Goal: Entertainment & Leisure: Browse casually

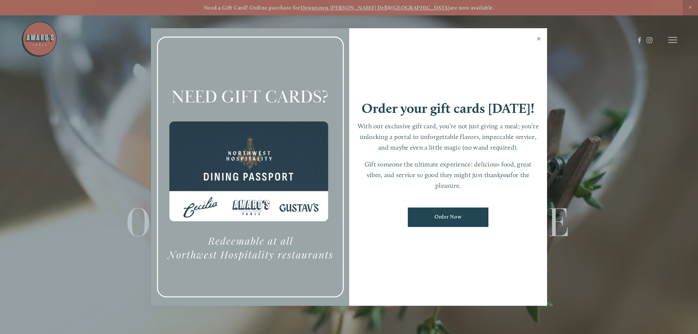
click at [537, 40] on link "Close" at bounding box center [539, 39] width 14 height 21
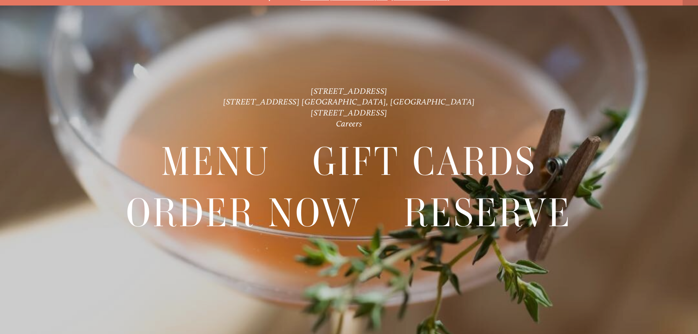
scroll to position [15, 0]
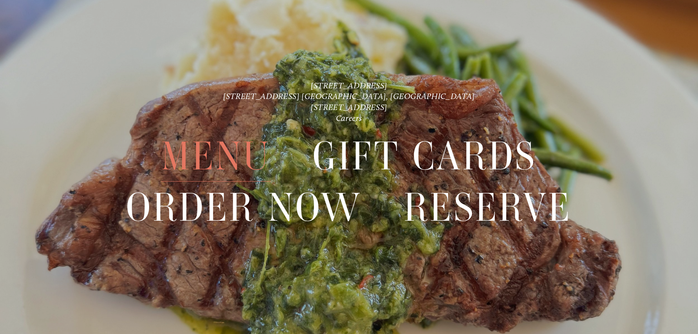
click at [223, 161] on span "Menu" at bounding box center [215, 156] width 109 height 51
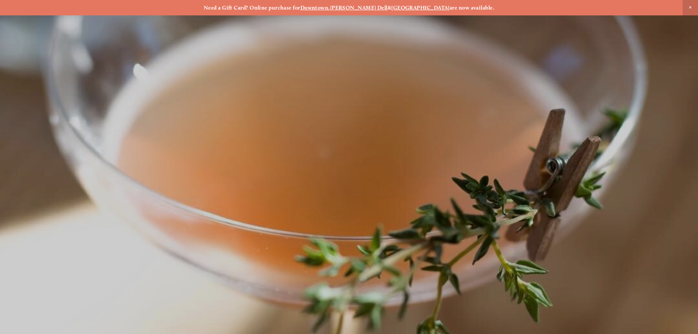
scroll to position [15, 0]
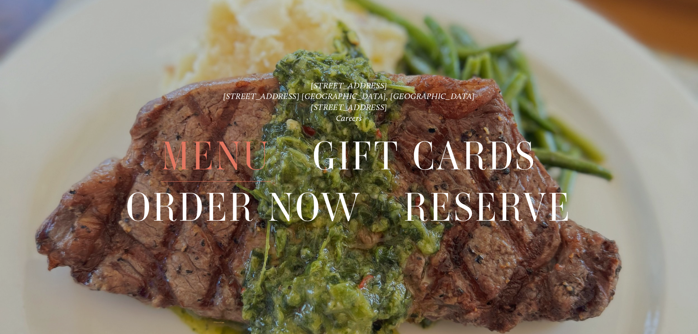
click at [218, 162] on span "Menu" at bounding box center [215, 156] width 109 height 51
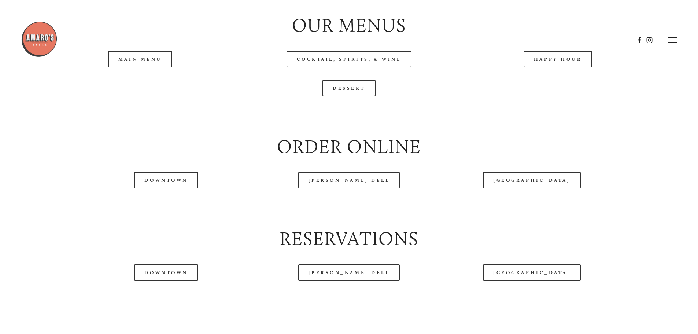
scroll to position [843, 0]
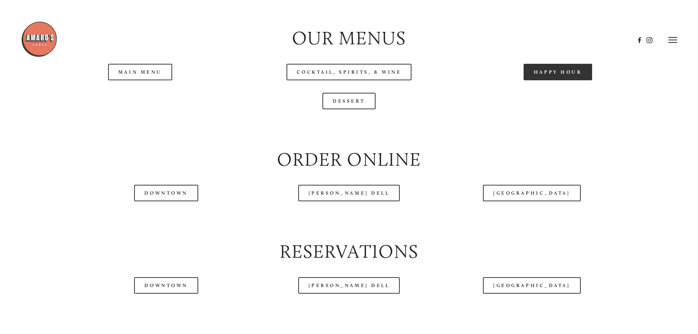
click at [550, 80] on link "Happy Hour" at bounding box center [558, 72] width 69 height 16
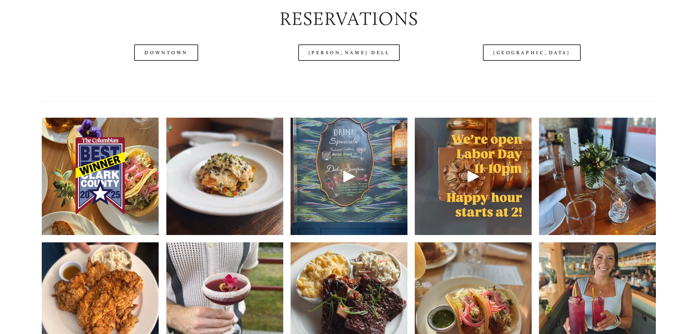
scroll to position [1099, 0]
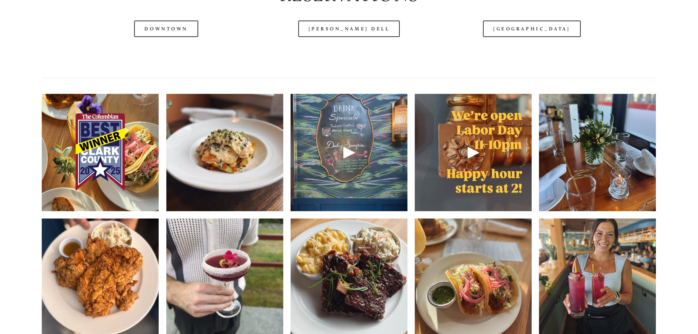
click at [113, 170] on img at bounding box center [100, 152] width 117 height 156
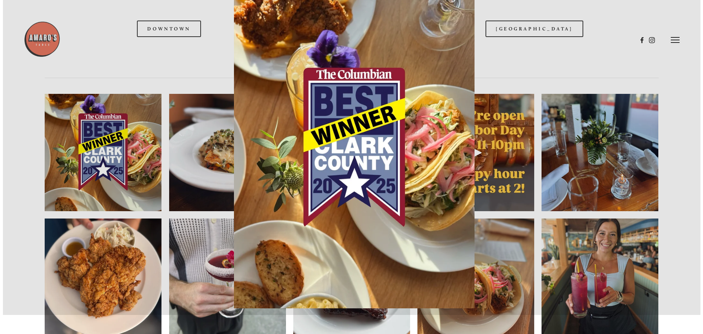
scroll to position [1080, 0]
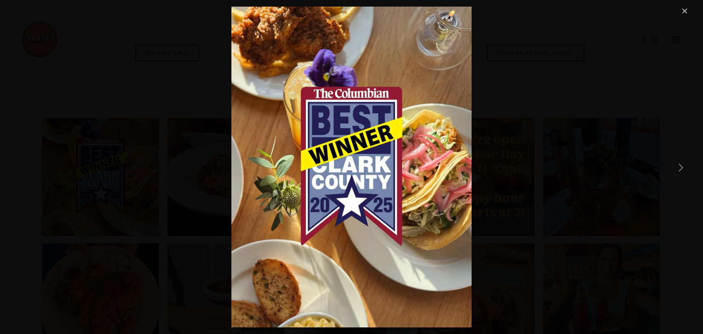
click at [680, 167] on link "Next Item" at bounding box center [681, 167] width 16 height 16
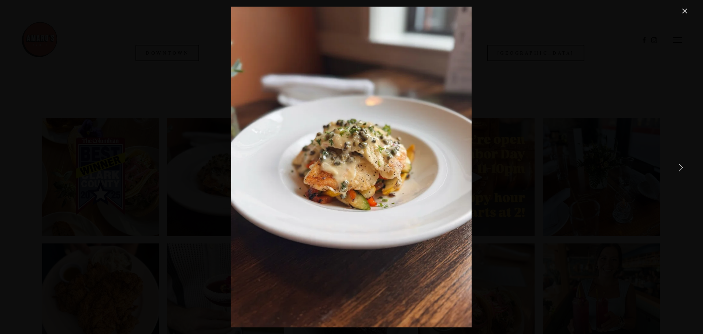
click at [680, 167] on link "Next Item" at bounding box center [681, 167] width 16 height 16
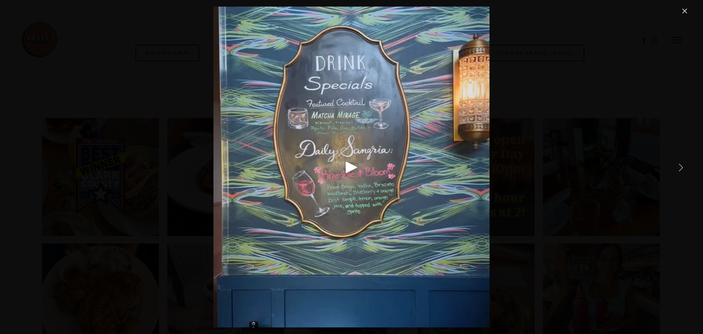
click at [680, 167] on link "Next Item" at bounding box center [681, 167] width 16 height 16
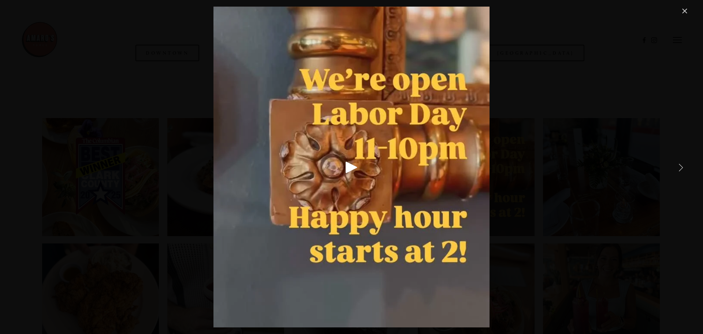
click at [680, 167] on link "Next Item" at bounding box center [681, 167] width 16 height 16
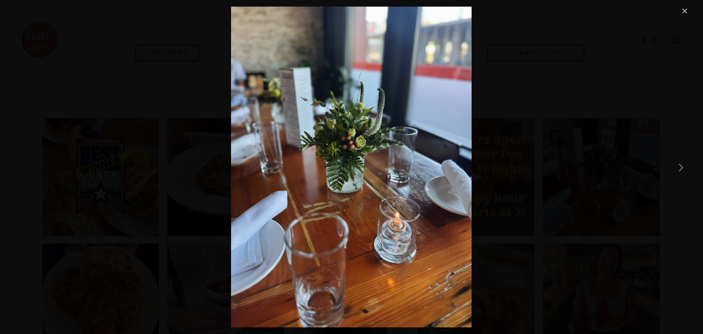
click at [680, 167] on link "Next Item" at bounding box center [681, 167] width 16 height 16
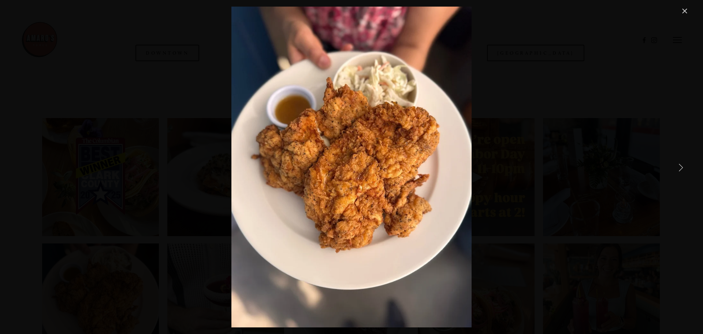
click at [680, 167] on link "Next Item" at bounding box center [681, 167] width 16 height 16
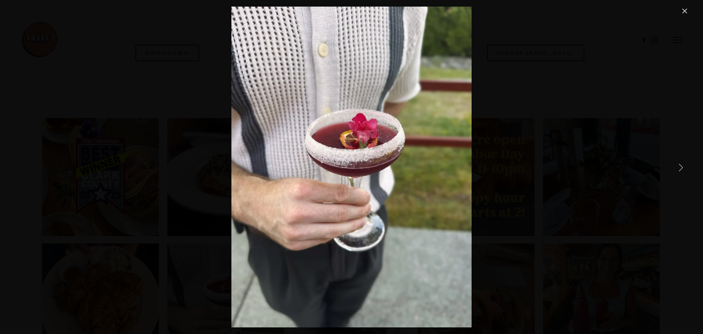
click at [680, 167] on link "Next Item" at bounding box center [681, 167] width 16 height 16
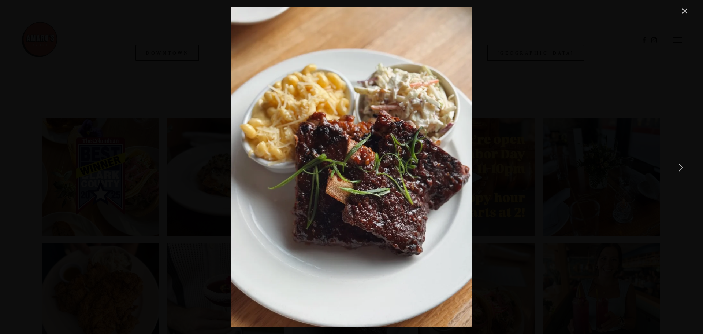
click at [680, 167] on link "Next Item" at bounding box center [681, 167] width 16 height 16
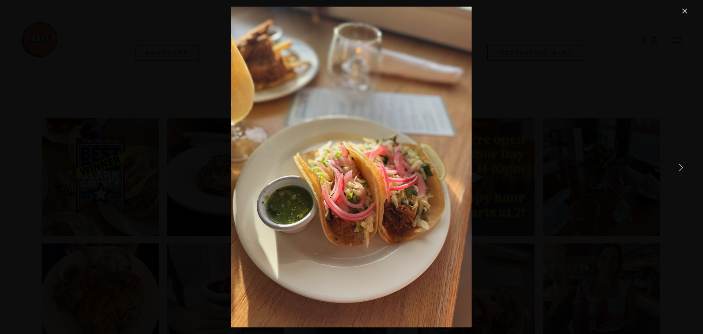
click at [680, 167] on link "Next Item" at bounding box center [681, 167] width 16 height 16
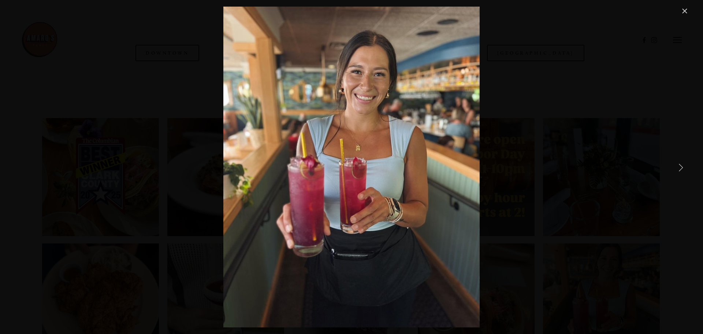
click at [680, 167] on link "Next Item" at bounding box center [681, 167] width 16 height 16
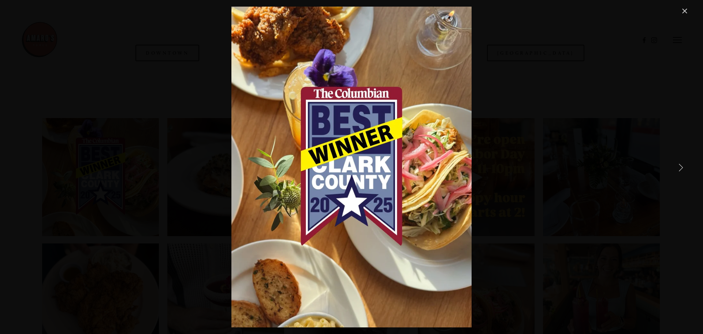
click at [680, 167] on link "Next Item" at bounding box center [681, 167] width 16 height 16
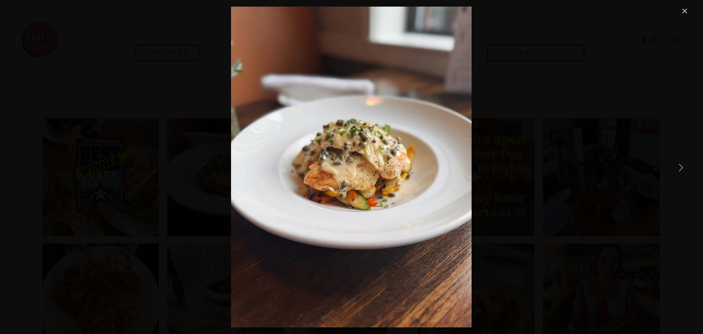
click at [680, 167] on link "Next Item" at bounding box center [681, 167] width 16 height 16
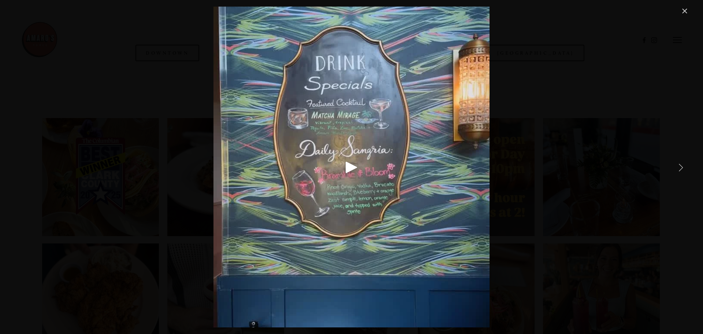
click at [680, 167] on link "Next Item" at bounding box center [681, 167] width 16 height 16
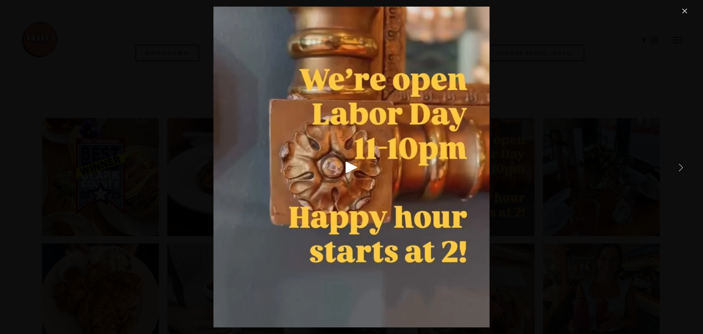
click at [680, 167] on link "Next Item" at bounding box center [681, 167] width 16 height 16
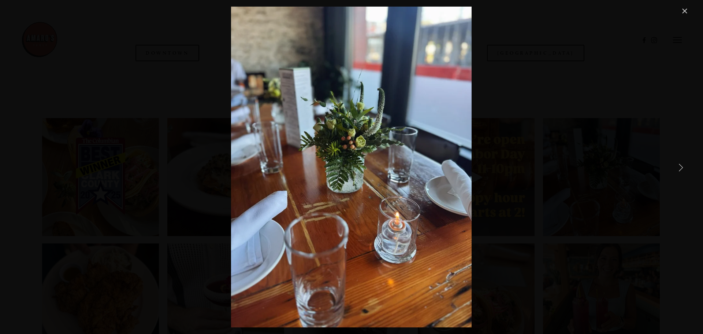
click at [616, 169] on div "The table is set ✨ we’re looking forward to seeing you this weekend! Remember, …" at bounding box center [351, 167] width 675 height 321
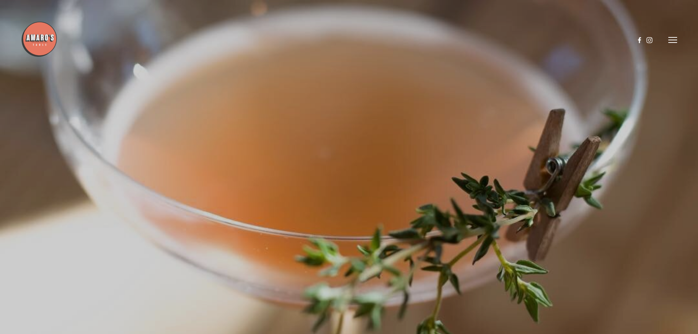
scroll to position [623, 0]
click at [37, 41] on img at bounding box center [39, 39] width 37 height 37
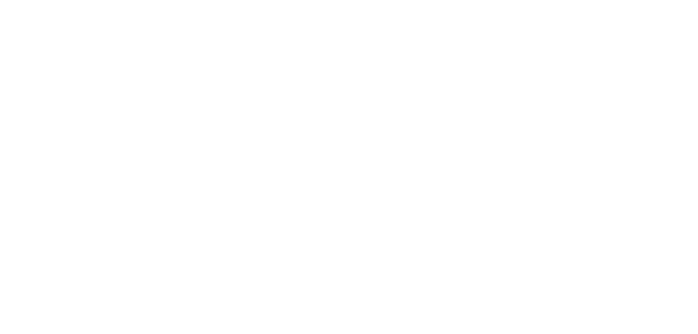
scroll to position [0, 0]
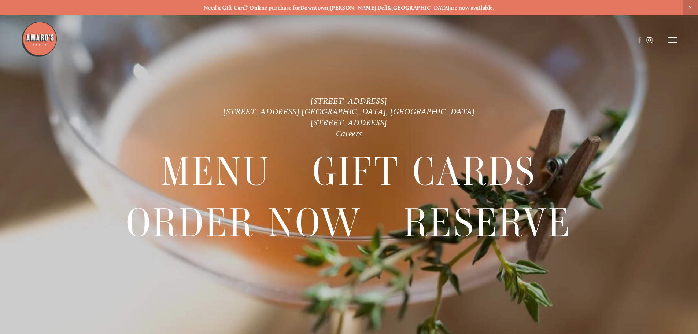
click at [648, 41] on use at bounding box center [649, 40] width 6 height 6
